Goal: Submit feedback/report problem

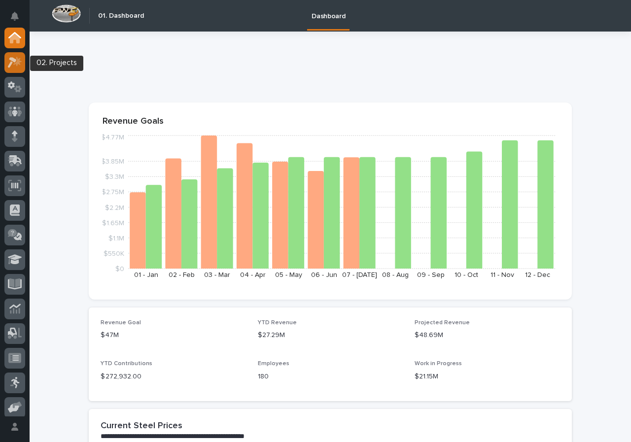
click at [18, 58] on icon at bounding box center [15, 62] width 14 height 11
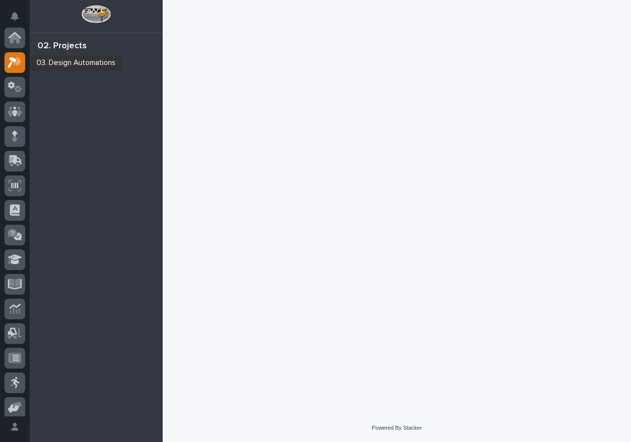
scroll to position [25, 0]
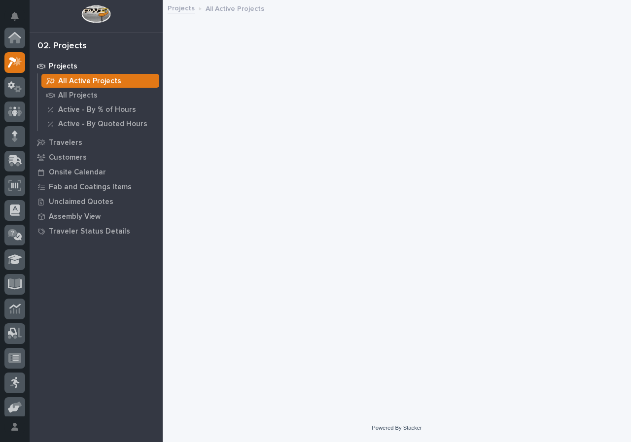
scroll to position [25, 0]
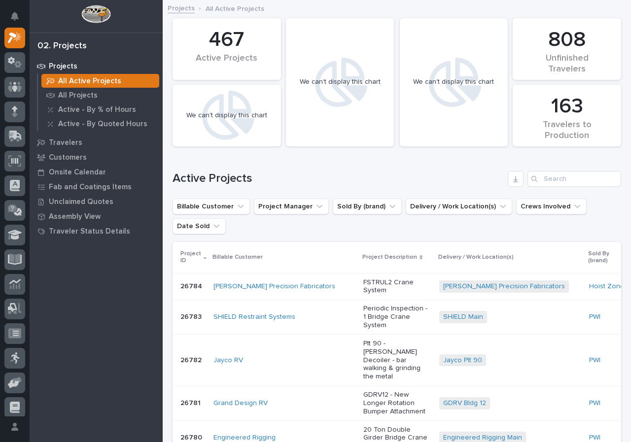
click at [531, 179] on div "Search" at bounding box center [536, 179] width 16 height 16
click at [545, 177] on input "Search" at bounding box center [575, 179] width 94 height 16
type input "26686"
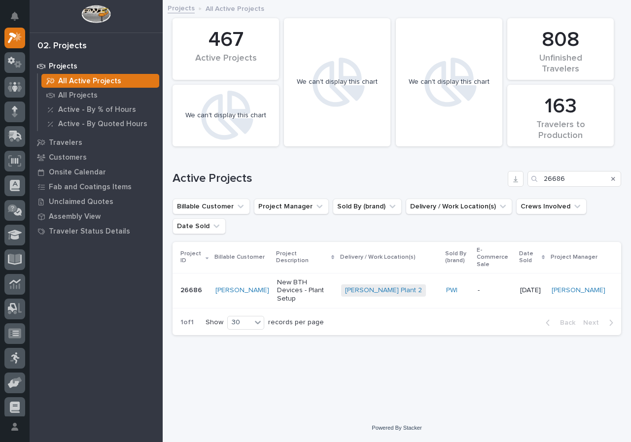
click at [273, 281] on td "New BTH Devices - Plant Setup" at bounding box center [305, 290] width 64 height 35
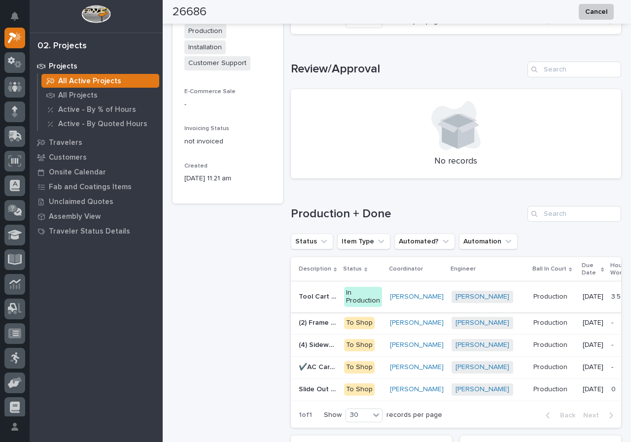
scroll to position [592, 0]
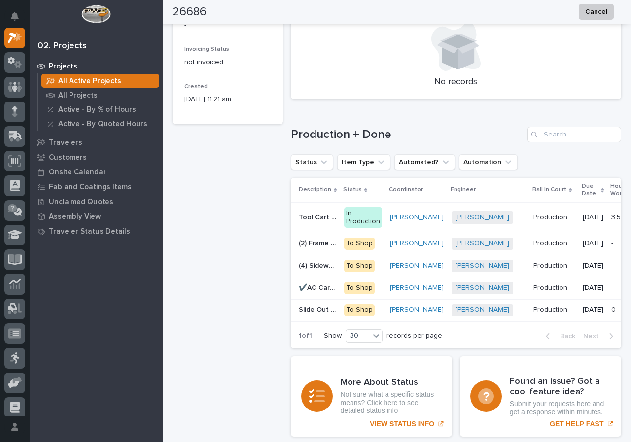
click at [313, 315] on p "Slide Out Lifter" at bounding box center [318, 309] width 39 height 10
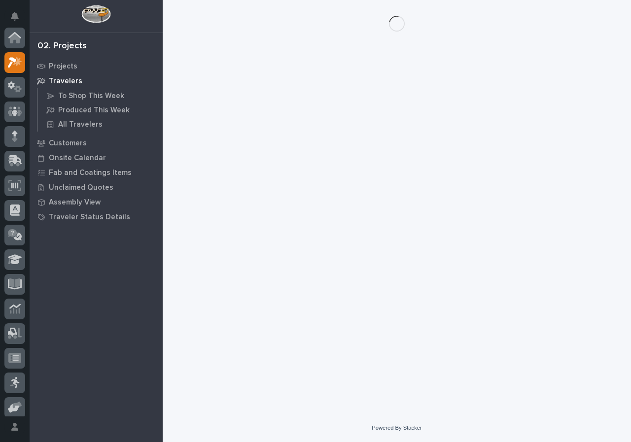
scroll to position [25, 0]
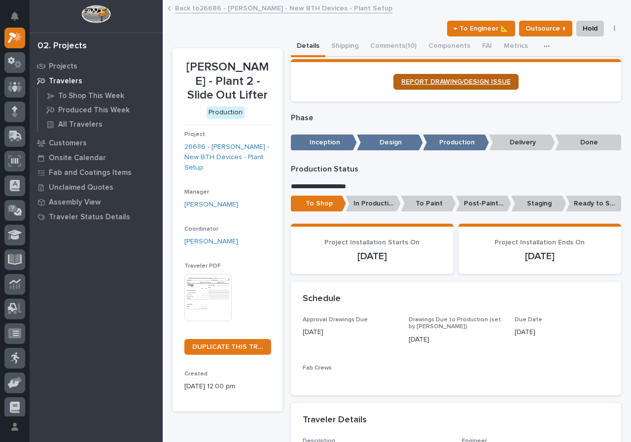
click at [446, 76] on link "REPORT DRAWING/DESIGN ISSUE" at bounding box center [456, 82] width 125 height 16
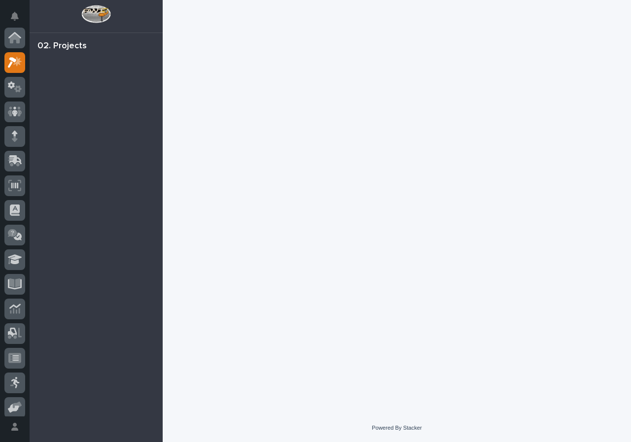
click at [477, 326] on div "Loading... Saving… Loading... Saving…" at bounding box center [397, 195] width 459 height 390
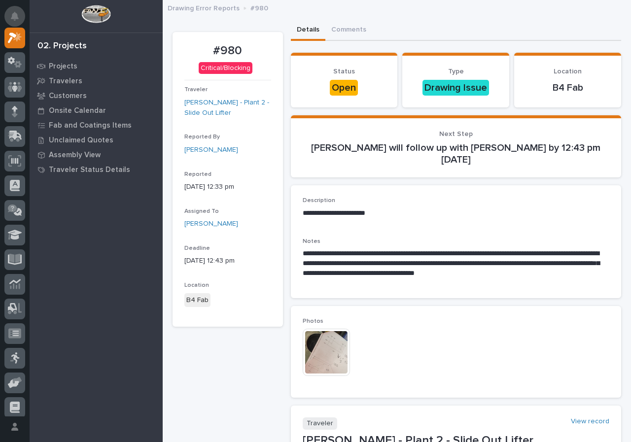
click at [9, 12] on button "Notifications" at bounding box center [14, 16] width 21 height 21
